Goal: Information Seeking & Learning: Find specific fact

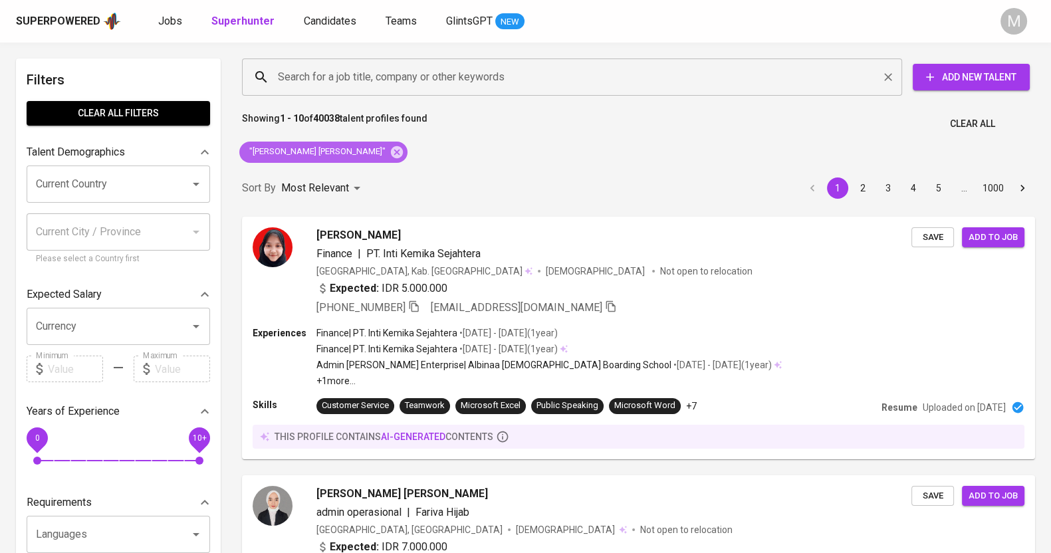
drag, startPoint x: 338, startPoint y: 150, endPoint x: 362, endPoint y: 74, distance: 79.7
click at [391, 150] on icon at bounding box center [397, 152] width 12 height 12
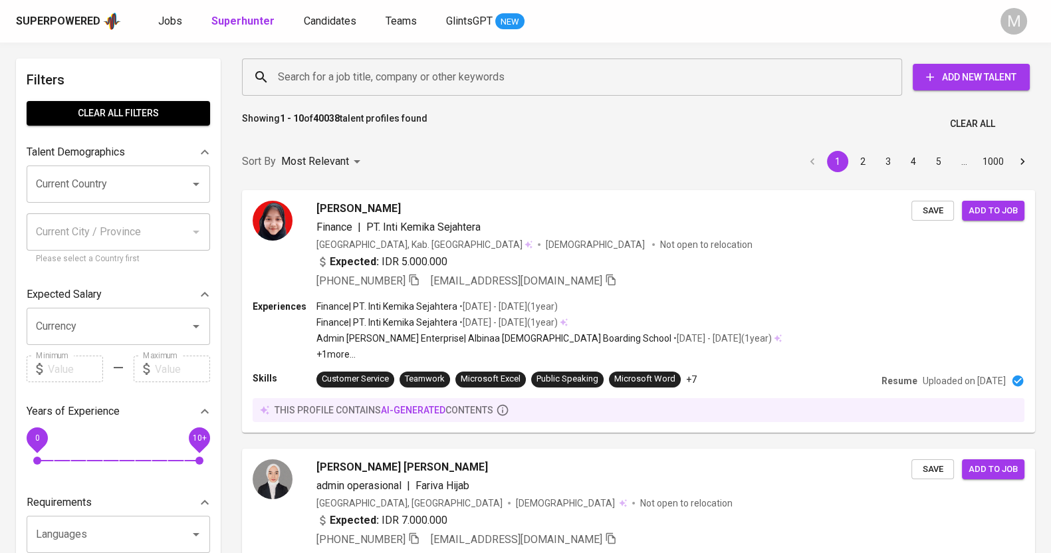
click at [347, 81] on input "Search for a job title, company or other keywords" at bounding box center [576, 76] width 602 height 25
paste input "[EMAIL_ADDRESS][DOMAIN_NAME]"
type input "[EMAIL_ADDRESS][DOMAIN_NAME]"
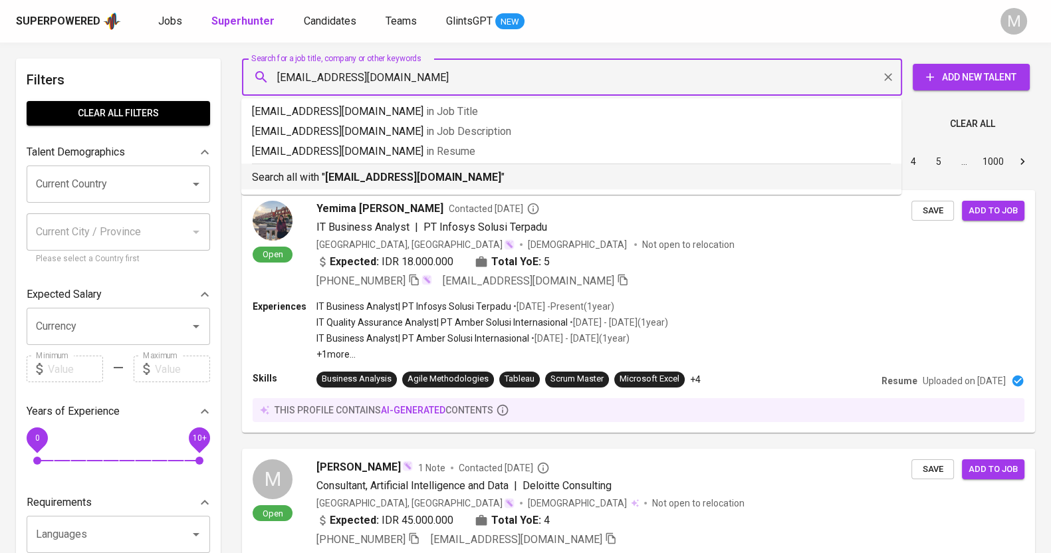
click at [413, 171] on b "[EMAIL_ADDRESS][DOMAIN_NAME]" at bounding box center [413, 177] width 176 height 13
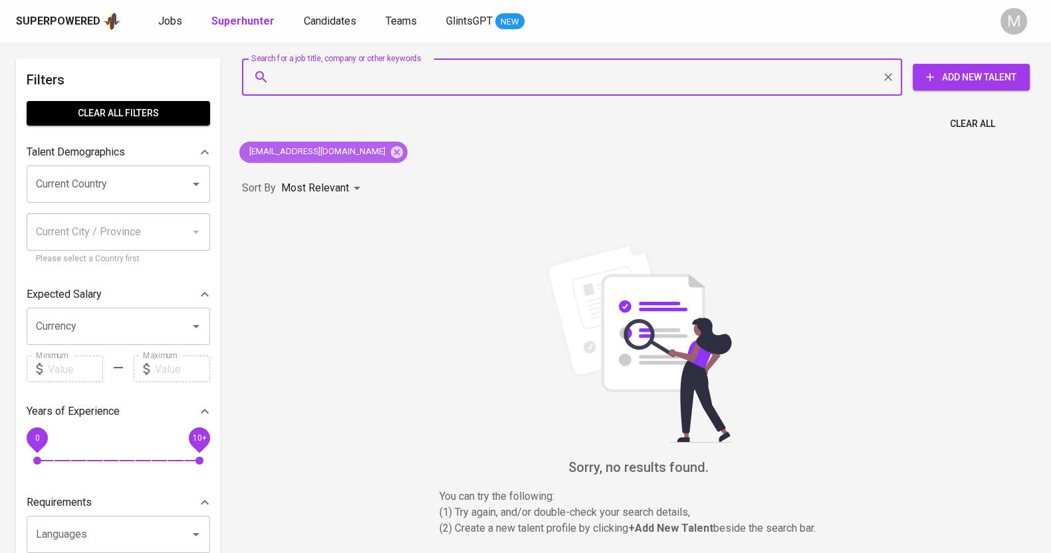
click at [390, 150] on icon at bounding box center [397, 152] width 15 height 15
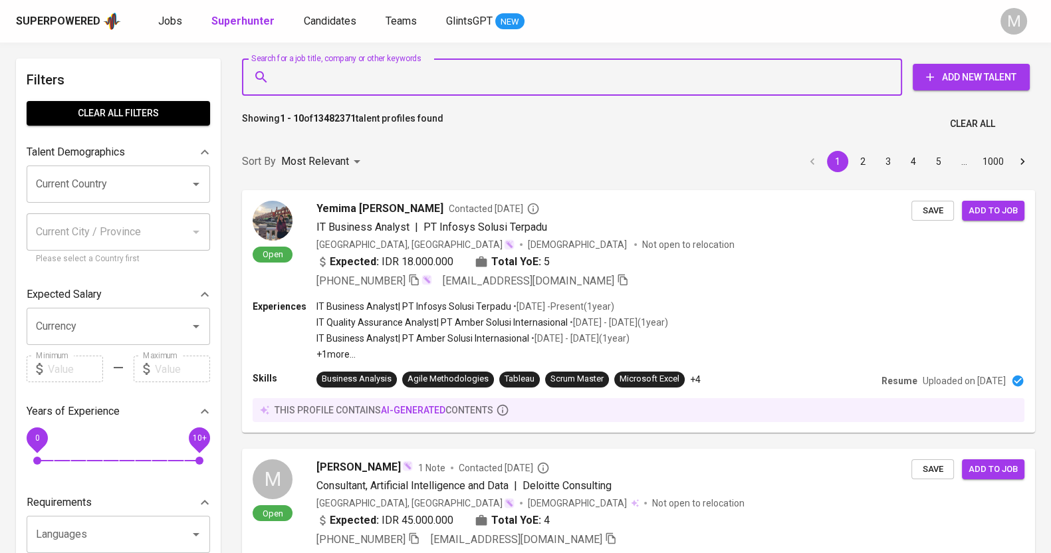
click at [343, 84] on input "Search for a job title, company or other keywords" at bounding box center [576, 76] width 602 height 25
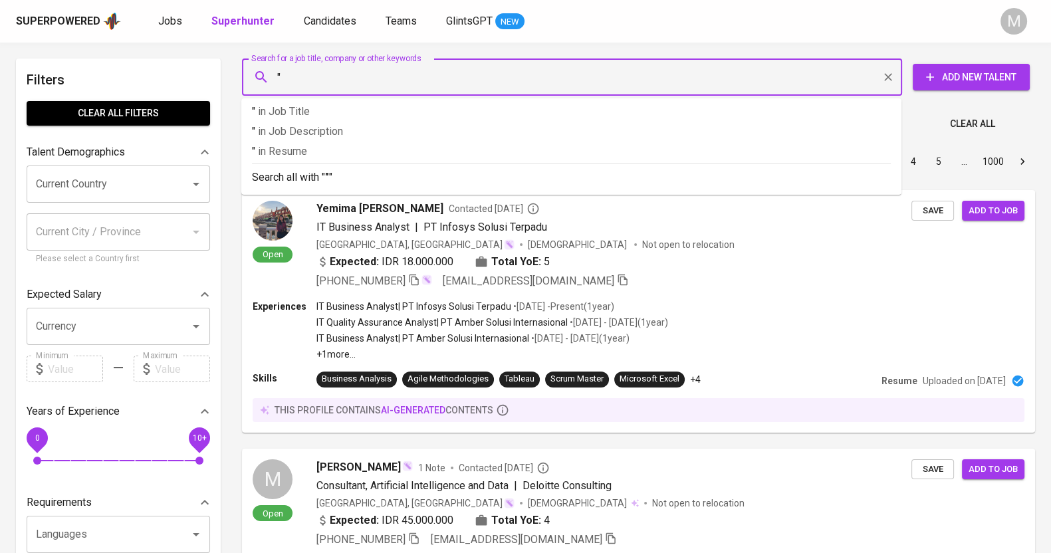
paste input "Fathin Hasnanyah"
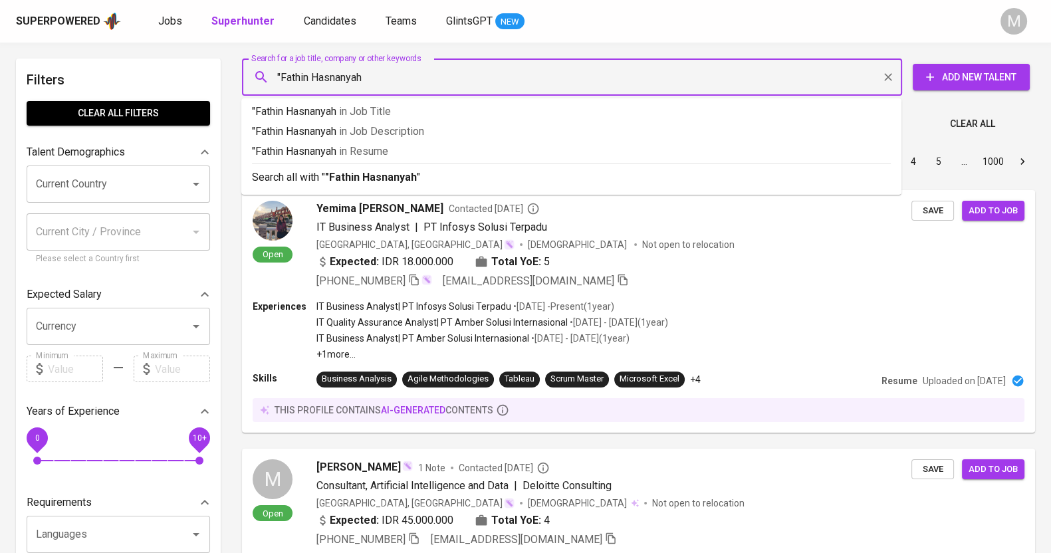
type input ""Fathin Hasnanyah""
click at [341, 179] on b ""Fathin Hasnanyah"" at bounding box center [372, 177] width 95 height 13
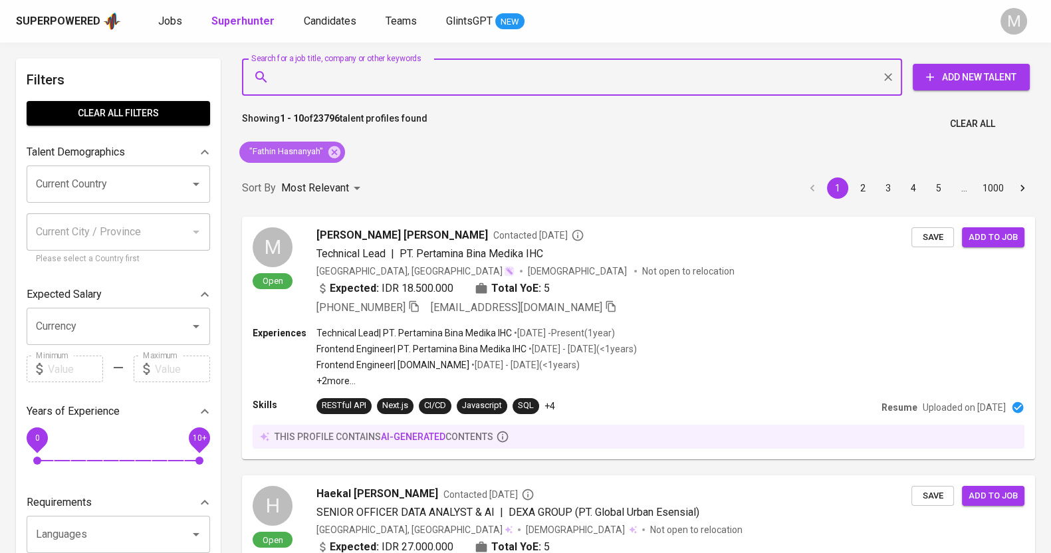
drag, startPoint x: 333, startPoint y: 151, endPoint x: 429, endPoint y: 78, distance: 120.0
click at [333, 150] on icon at bounding box center [334, 152] width 15 height 15
click at [395, 78] on input "Search for a job title, company or other keywords" at bounding box center [576, 76] width 602 height 25
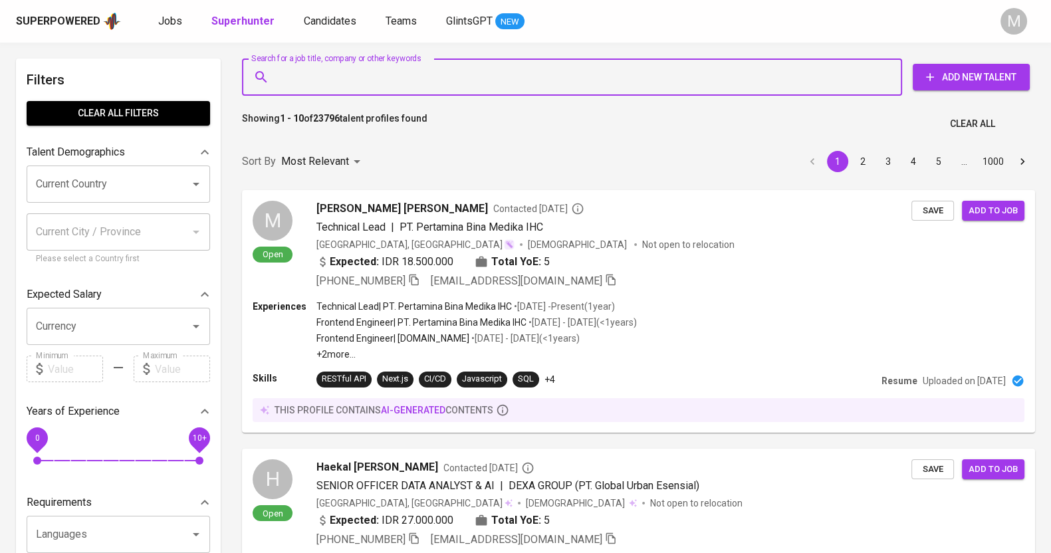
paste input "[EMAIL_ADDRESS][DOMAIN_NAME]"
type input "[EMAIL_ADDRESS][DOMAIN_NAME]"
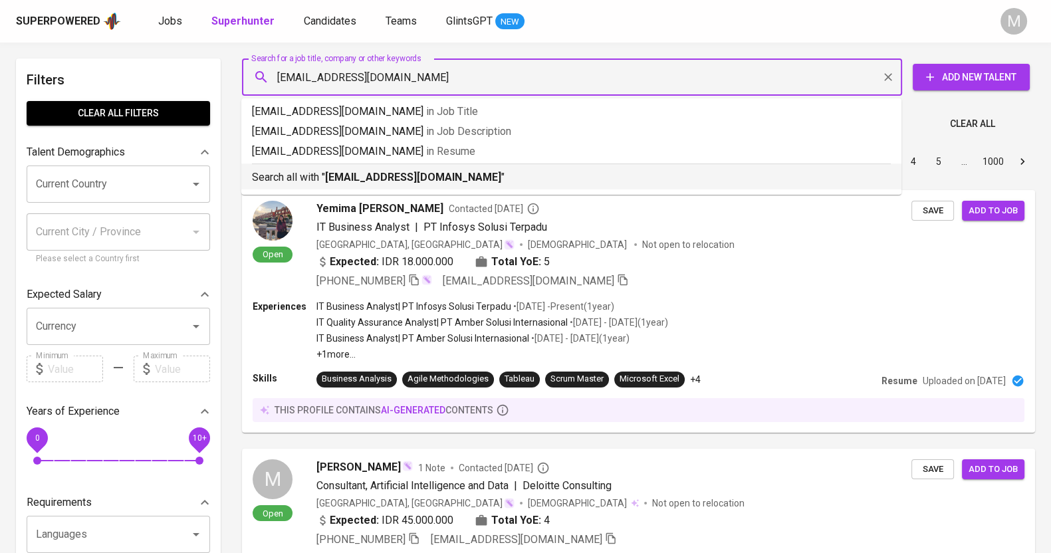
click at [407, 176] on b "[EMAIL_ADDRESS][DOMAIN_NAME]" at bounding box center [413, 177] width 176 height 13
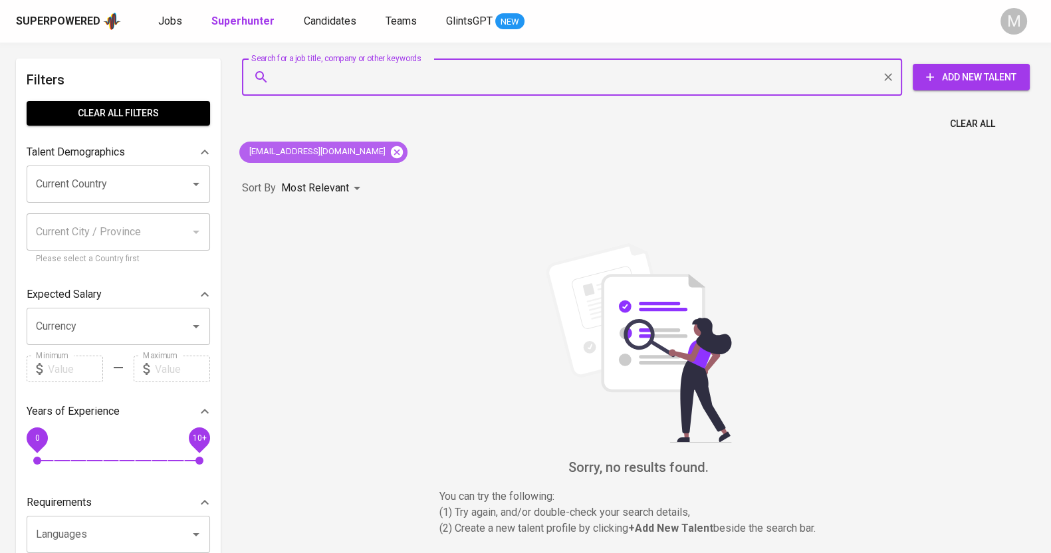
click at [391, 152] on icon at bounding box center [397, 152] width 12 height 12
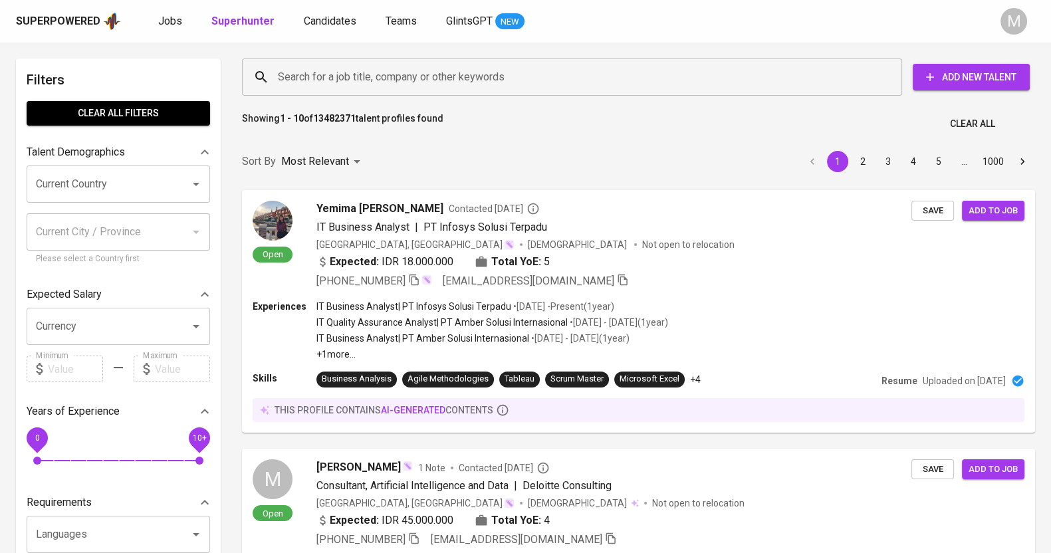
click at [384, 80] on input "Search for a job title, company or other keywords" at bounding box center [576, 76] width 602 height 25
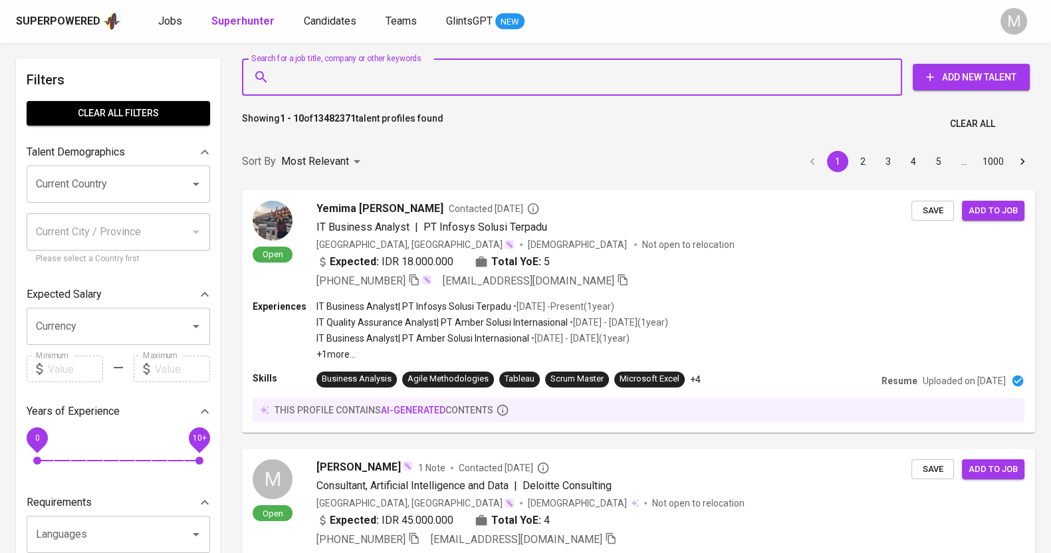
paste input "Widya Citra Anggraeni"
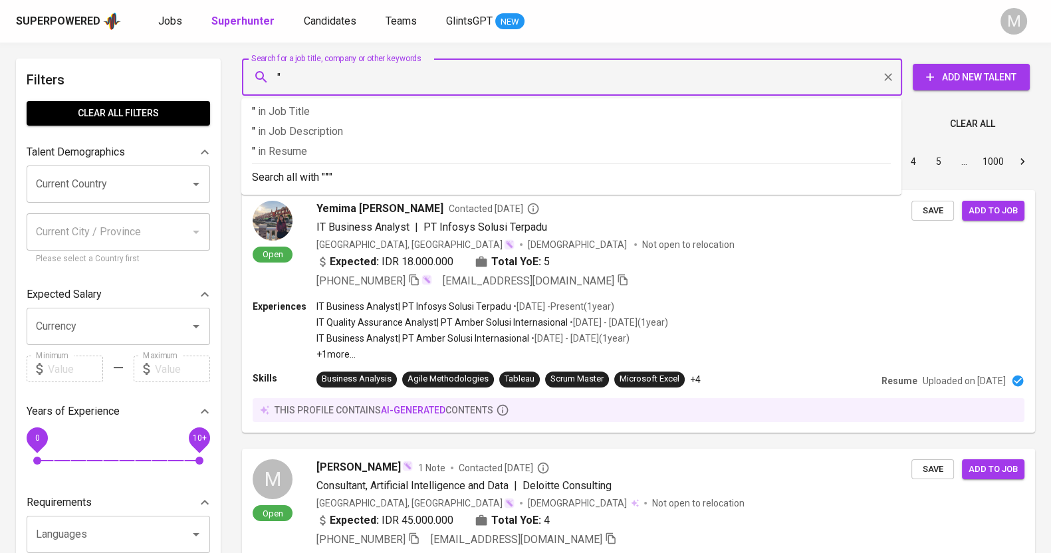
paste input "Widya Citra Anggraeni"
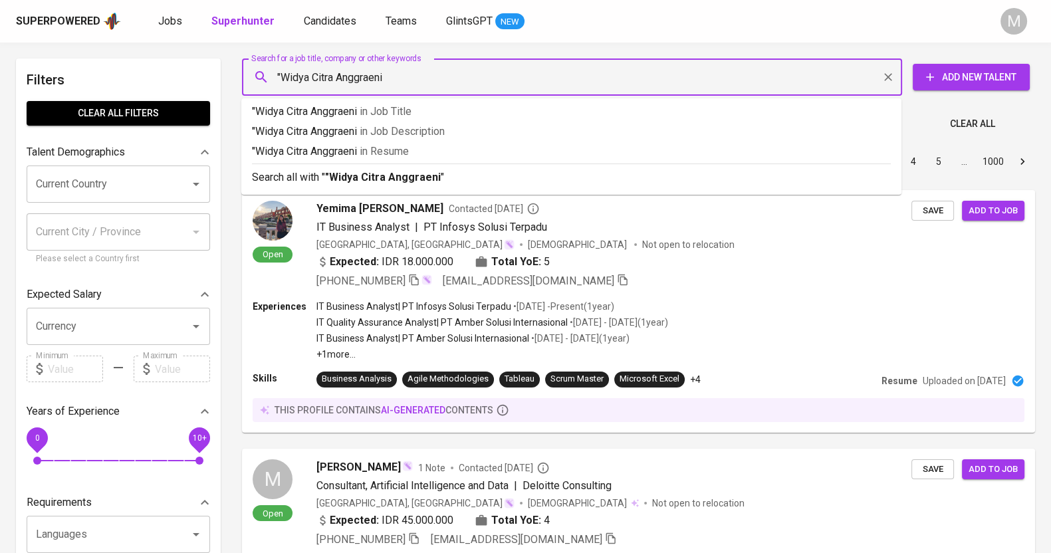
type input ""Widya Citra Anggraeni""
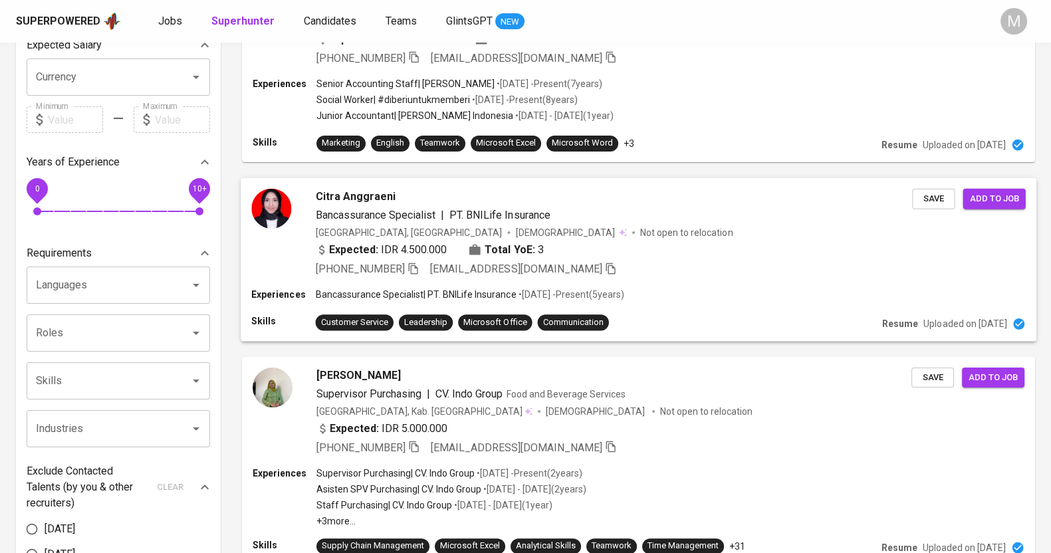
scroll to position [748, 0]
